Goal: Task Accomplishment & Management: Use online tool/utility

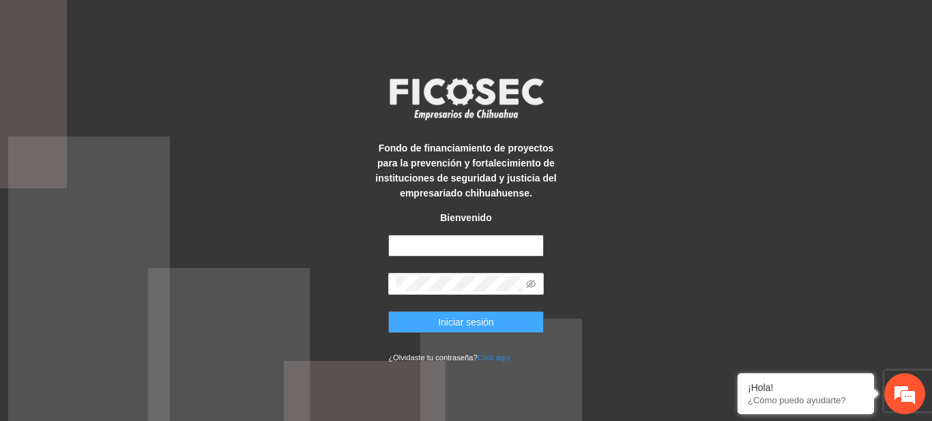
type input "**********"
click at [444, 314] on button "Iniciar sesión" at bounding box center [466, 322] width 156 height 22
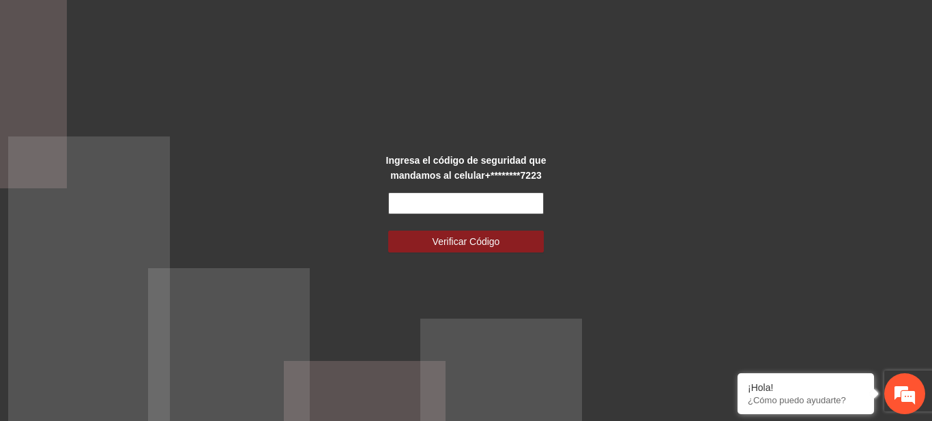
click at [416, 195] on input "text" at bounding box center [466, 203] width 156 height 22
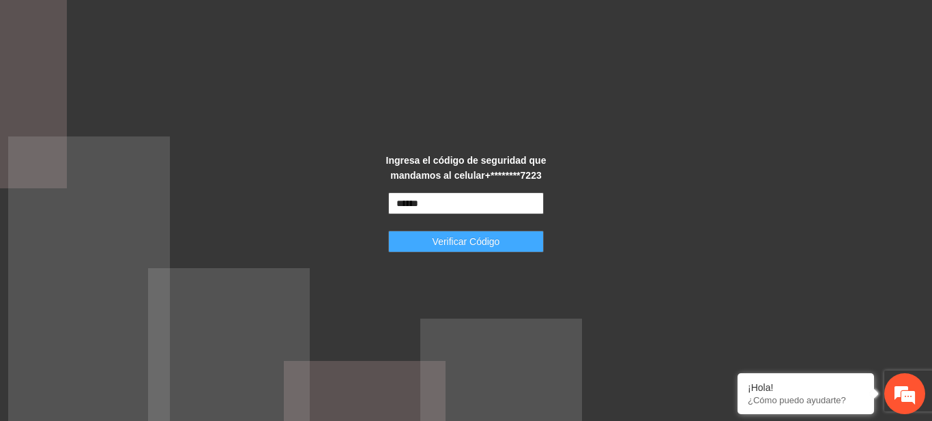
type input "******"
click at [431, 241] on button "Verificar Código" at bounding box center [466, 242] width 156 height 22
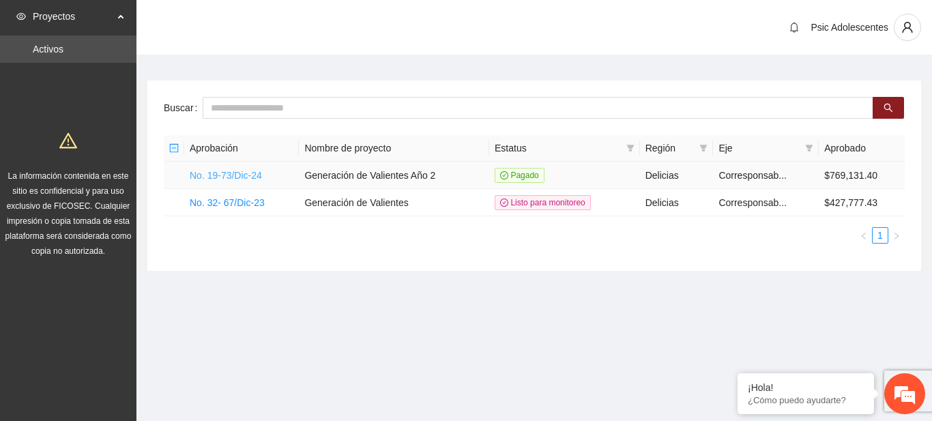
click at [216, 171] on link "No. 19-73/Dic-24" at bounding box center [226, 175] width 72 height 11
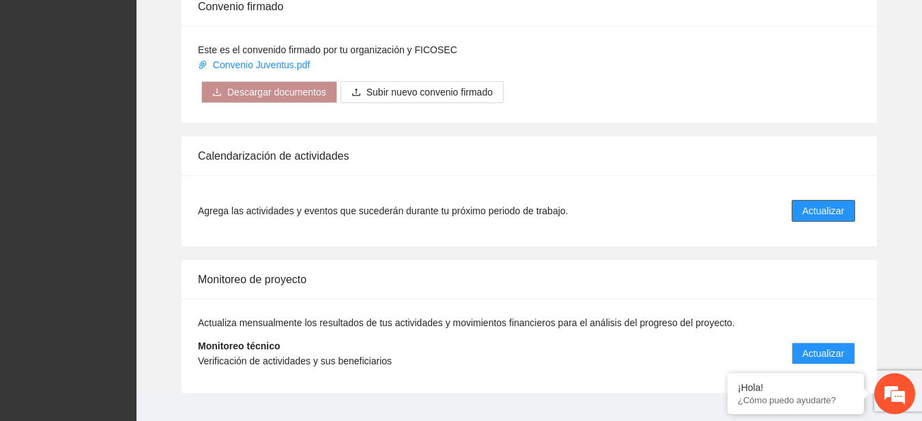
click at [814, 205] on span "Actualizar" at bounding box center [823, 210] width 42 height 15
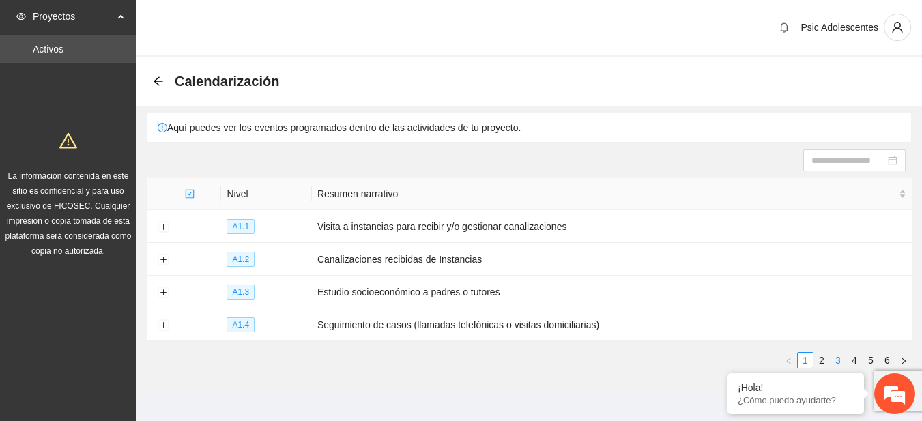
click at [831, 353] on link "3" at bounding box center [837, 360] width 15 height 15
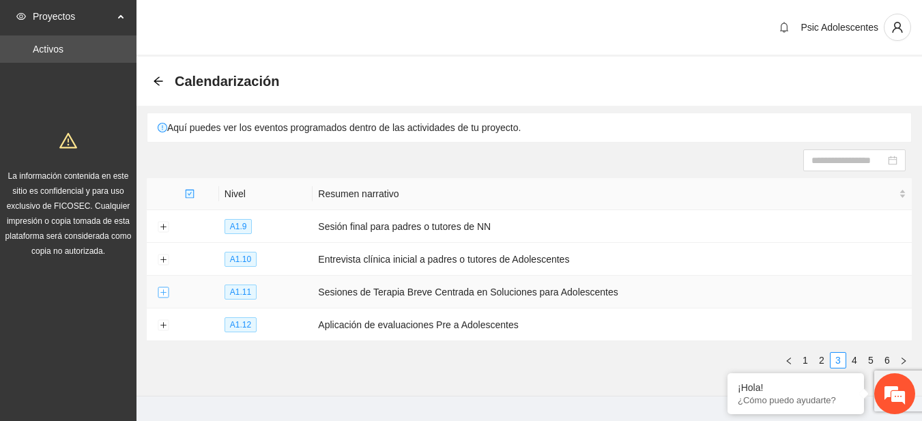
click at [162, 293] on button "Expand row" at bounding box center [163, 292] width 11 height 11
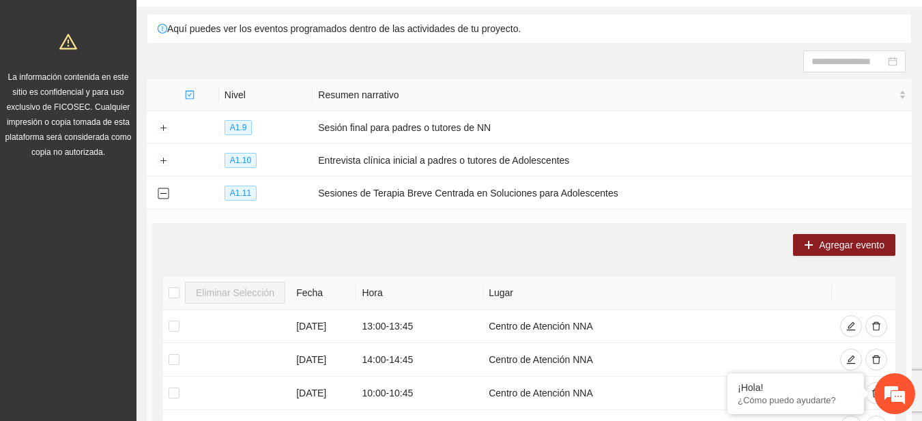
scroll to position [520, 0]
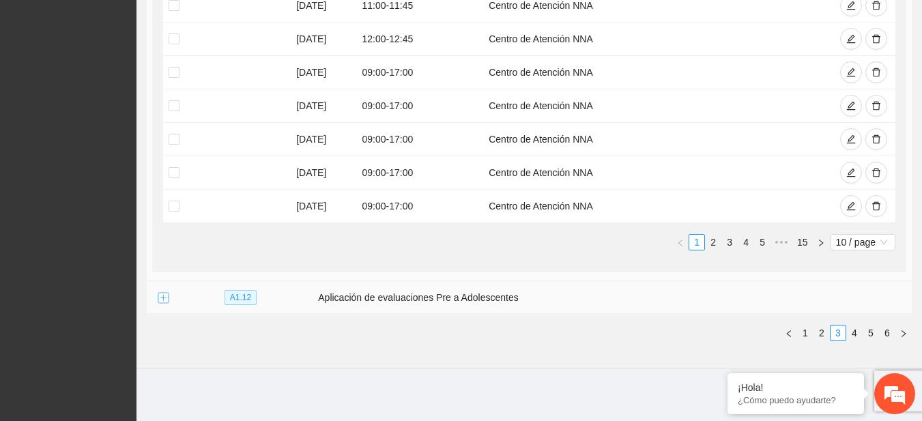
click at [160, 297] on button "Expand row" at bounding box center [163, 298] width 11 height 11
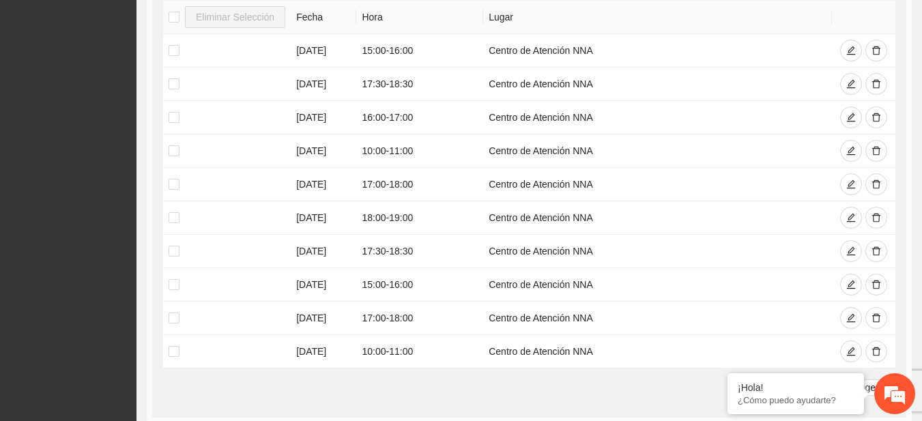
scroll to position [1012, 0]
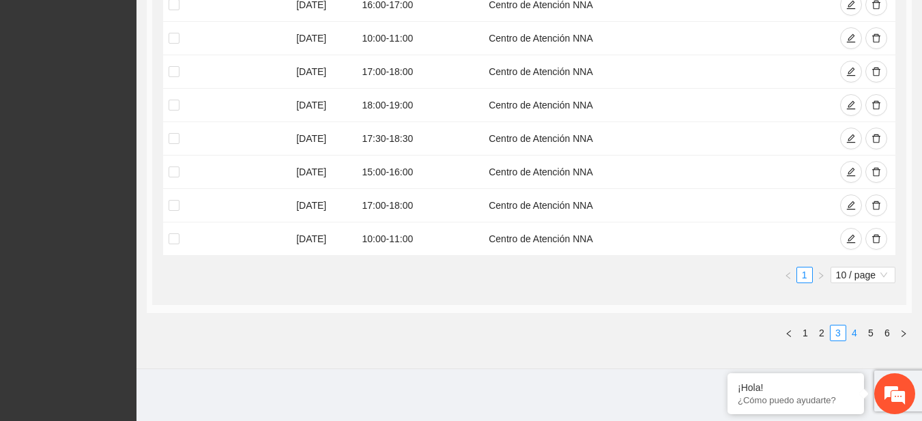
click at [851, 334] on link "4" at bounding box center [853, 332] width 15 height 15
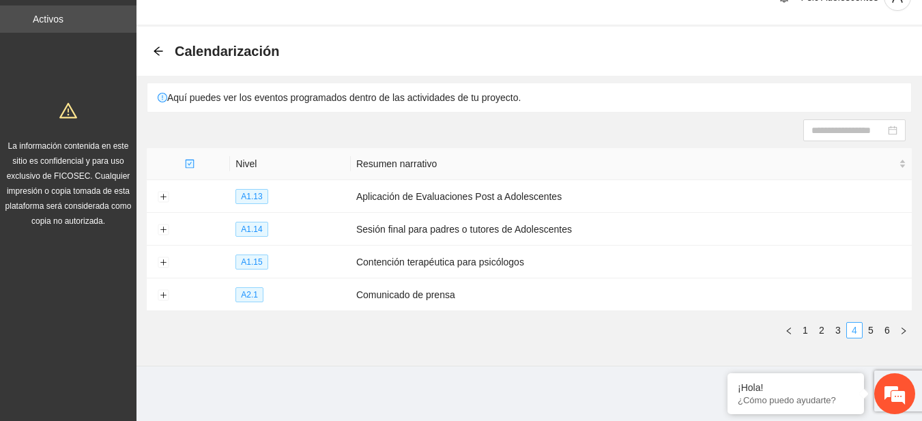
scroll to position [27, 0]
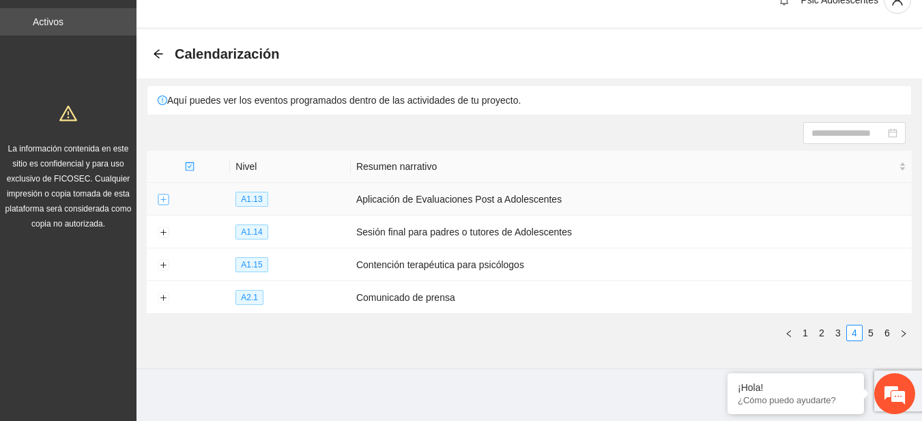
drag, startPoint x: 169, startPoint y: 199, endPoint x: 158, endPoint y: 199, distance: 10.9
click at [158, 199] on td at bounding box center [163, 199] width 33 height 33
click at [158, 199] on button "Expand row" at bounding box center [163, 199] width 11 height 11
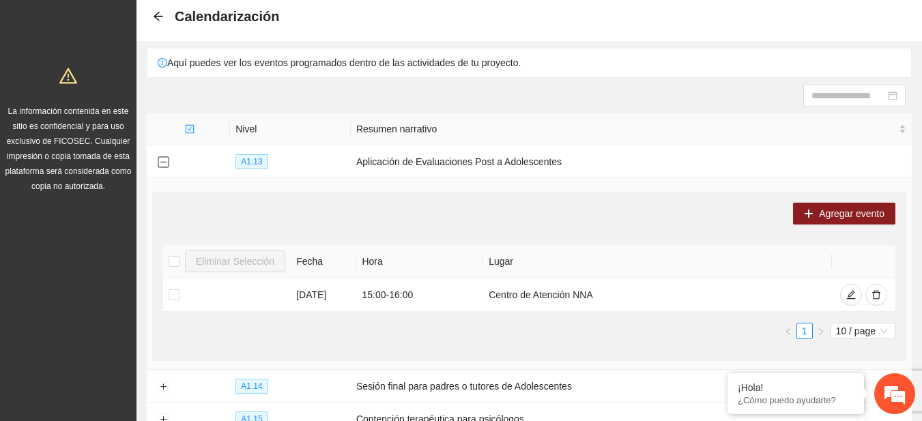
scroll to position [0, 0]
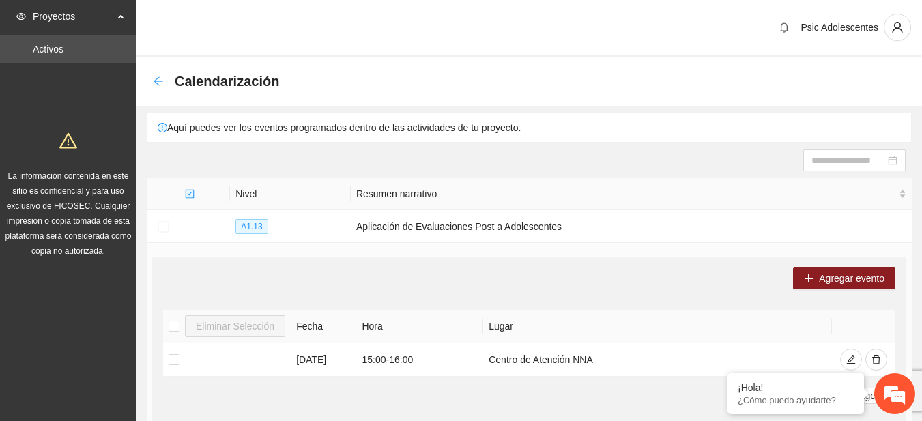
click at [155, 83] on icon "arrow-left" at bounding box center [158, 81] width 11 height 11
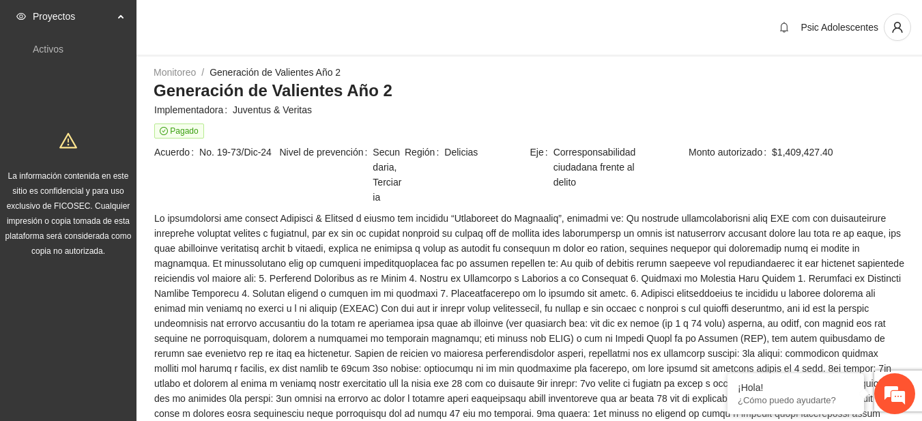
click at [920, 46] on div "Psic Adolescentes" at bounding box center [528, 28] width 785 height 57
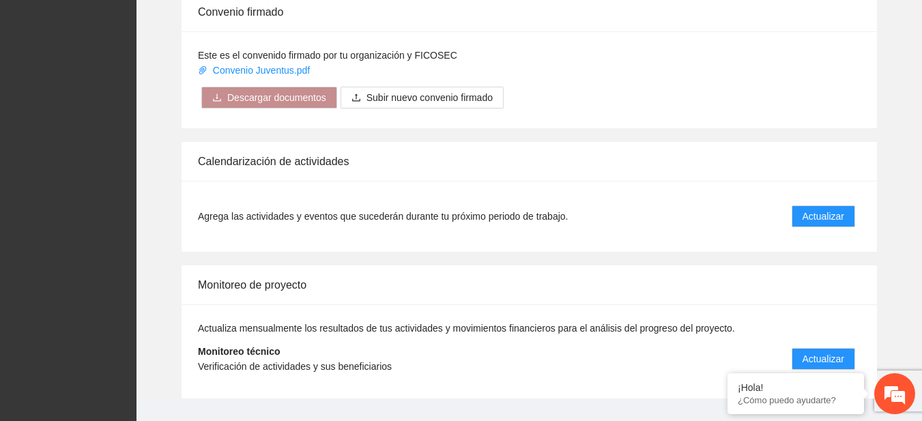
scroll to position [1110, 0]
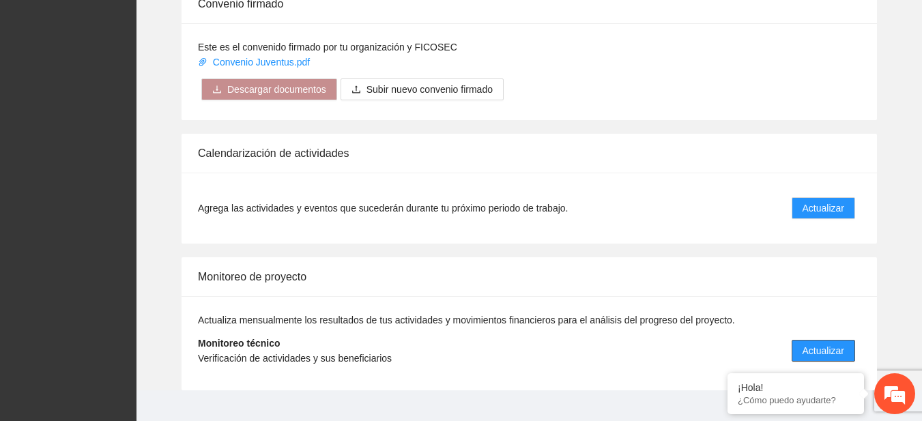
click at [846, 346] on button "Actualizar" at bounding box center [822, 351] width 63 height 22
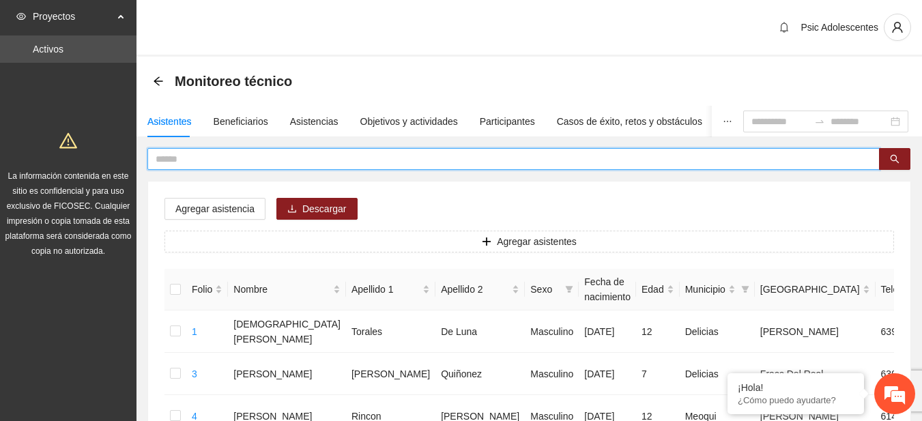
click at [188, 164] on input "text" at bounding box center [508, 158] width 705 height 15
type input "**********"
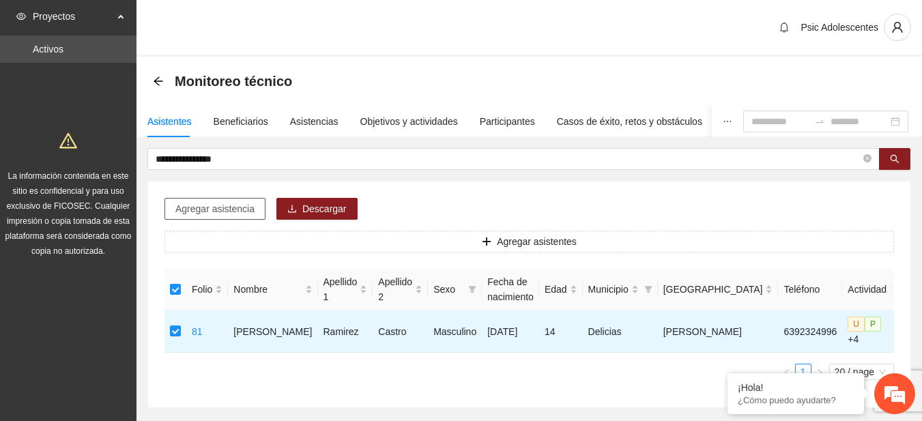
click at [241, 203] on span "Agregar asistencia" at bounding box center [214, 208] width 79 height 15
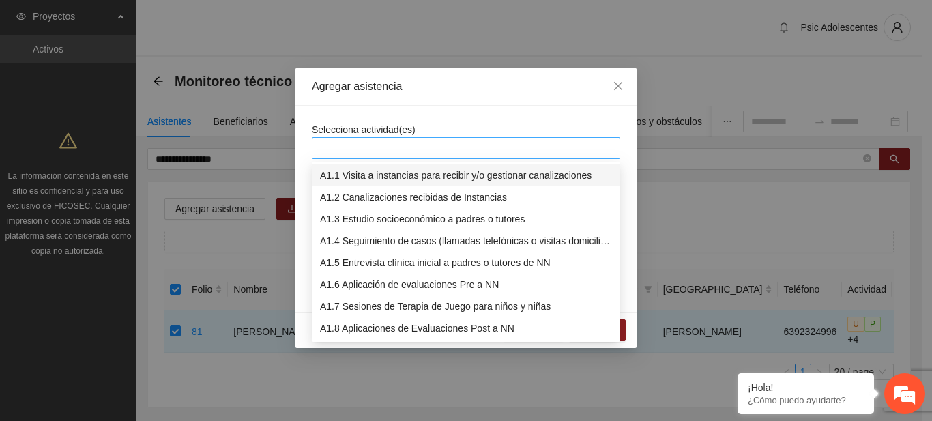
click at [413, 143] on div at bounding box center [465, 148] width 301 height 16
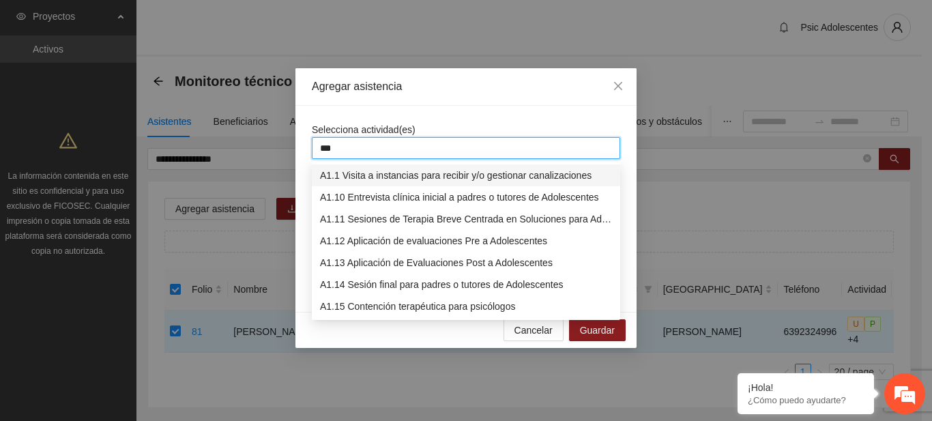
type input "****"
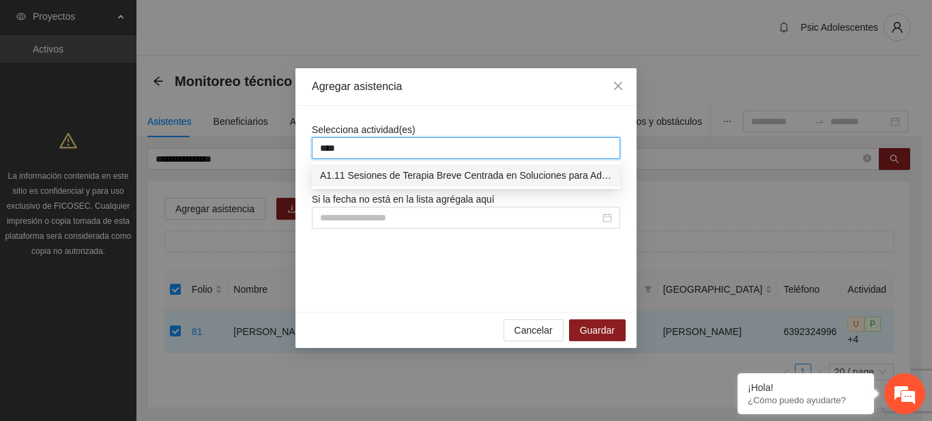
click at [413, 175] on div "A1.11 Sesiones de Terapia Breve Centrada en Soluciones para Adolescentes" at bounding box center [466, 175] width 292 height 15
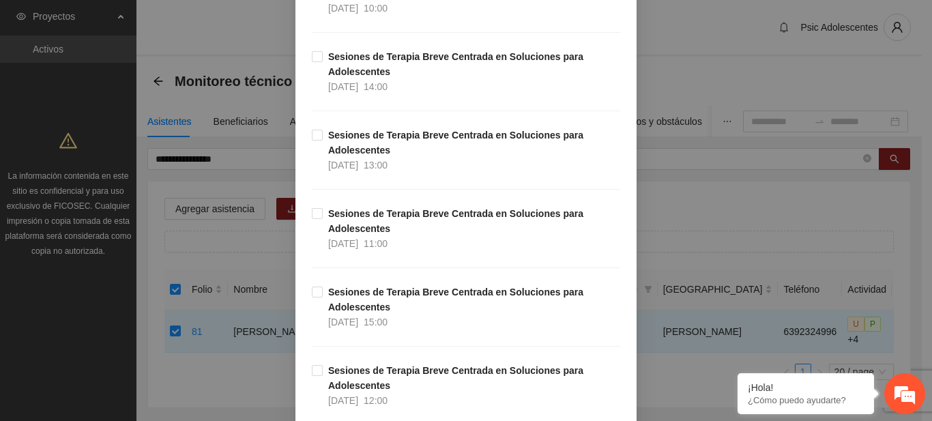
scroll to position [652, 0]
